Goal: Check status: Check status

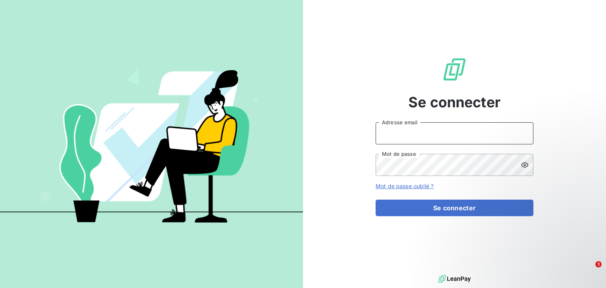
type input "[EMAIL_ADDRESS][DOMAIN_NAME]"
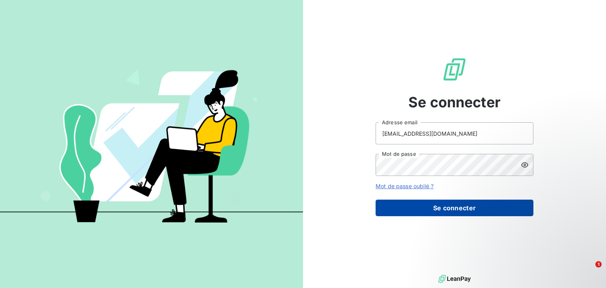
click at [405, 203] on button "Se connecter" at bounding box center [455, 208] width 158 height 17
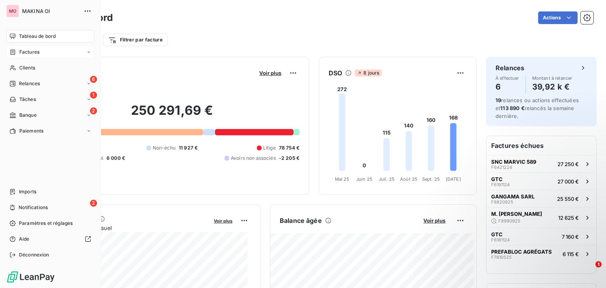
click at [57, 50] on div "Factures" at bounding box center [50, 52] width 88 height 13
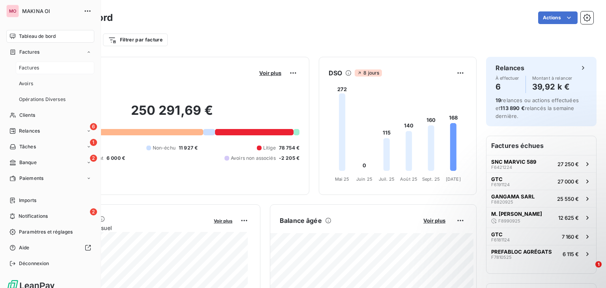
click at [60, 67] on div "Factures" at bounding box center [55, 68] width 78 height 13
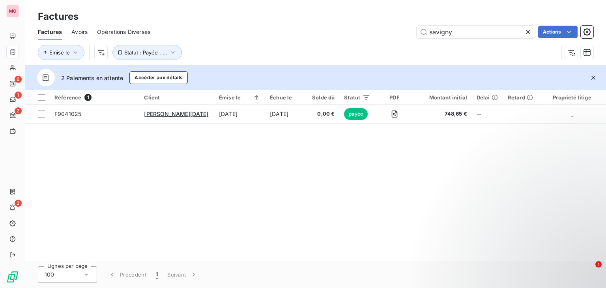
click at [529, 29] on icon at bounding box center [528, 32] width 8 height 8
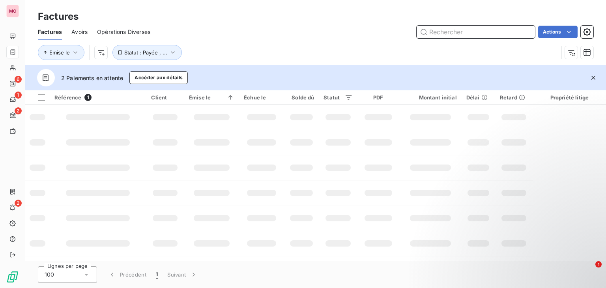
click at [483, 26] on input "text" at bounding box center [476, 32] width 118 height 13
paste input "F8600825"
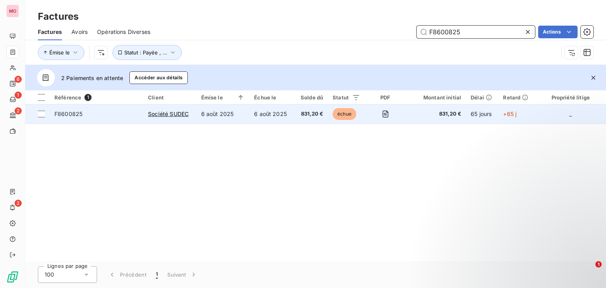
type input "F8600825"
click at [128, 112] on span "F8600825" at bounding box center [96, 114] width 84 height 8
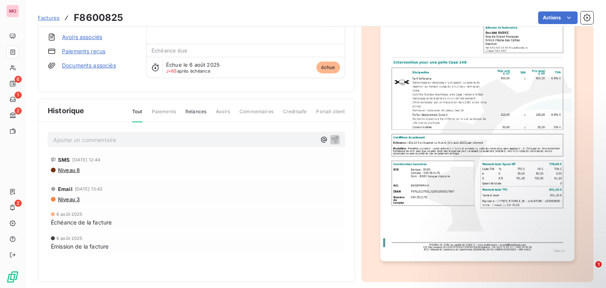
scroll to position [69, 0]
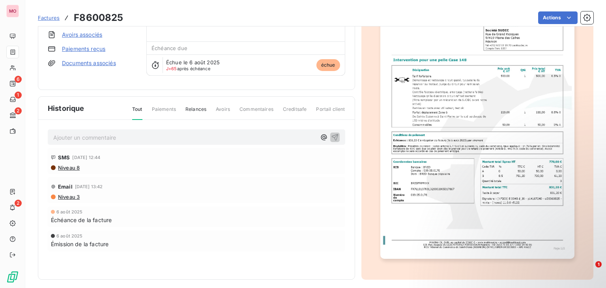
click at [192, 106] on span "Relances" at bounding box center [195, 112] width 21 height 13
click at [68, 194] on span "Niveau 3" at bounding box center [68, 197] width 22 height 6
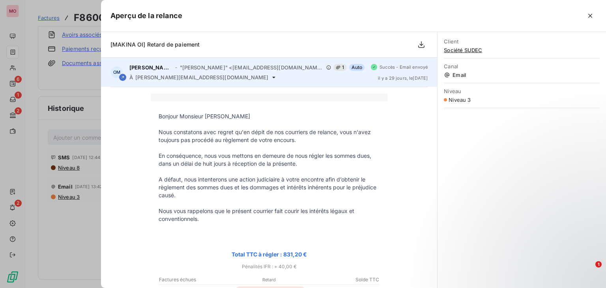
click at [271, 78] on icon at bounding box center [274, 77] width 6 height 6
